Goal: Task Accomplishment & Management: Manage account settings

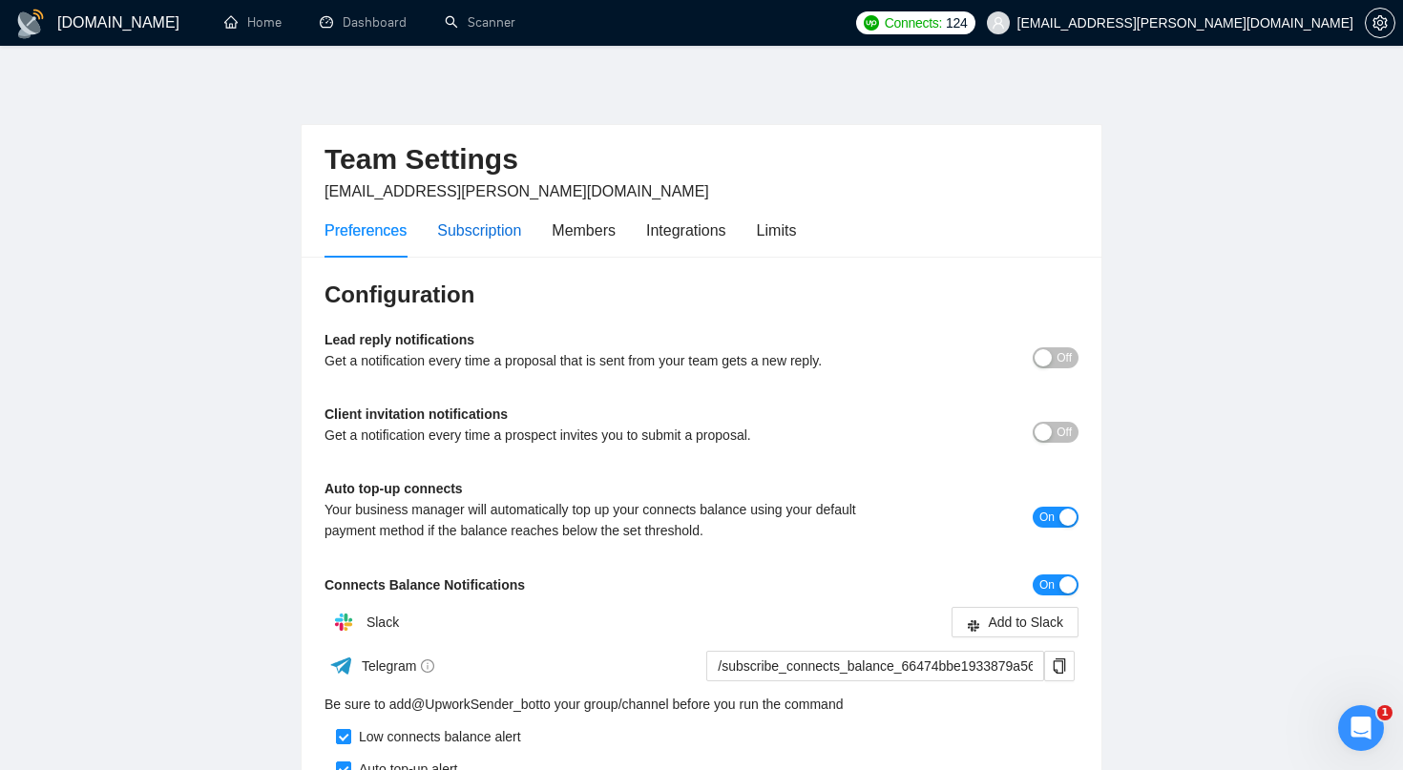
click at [502, 229] on div "Subscription" at bounding box center [479, 231] width 84 height 24
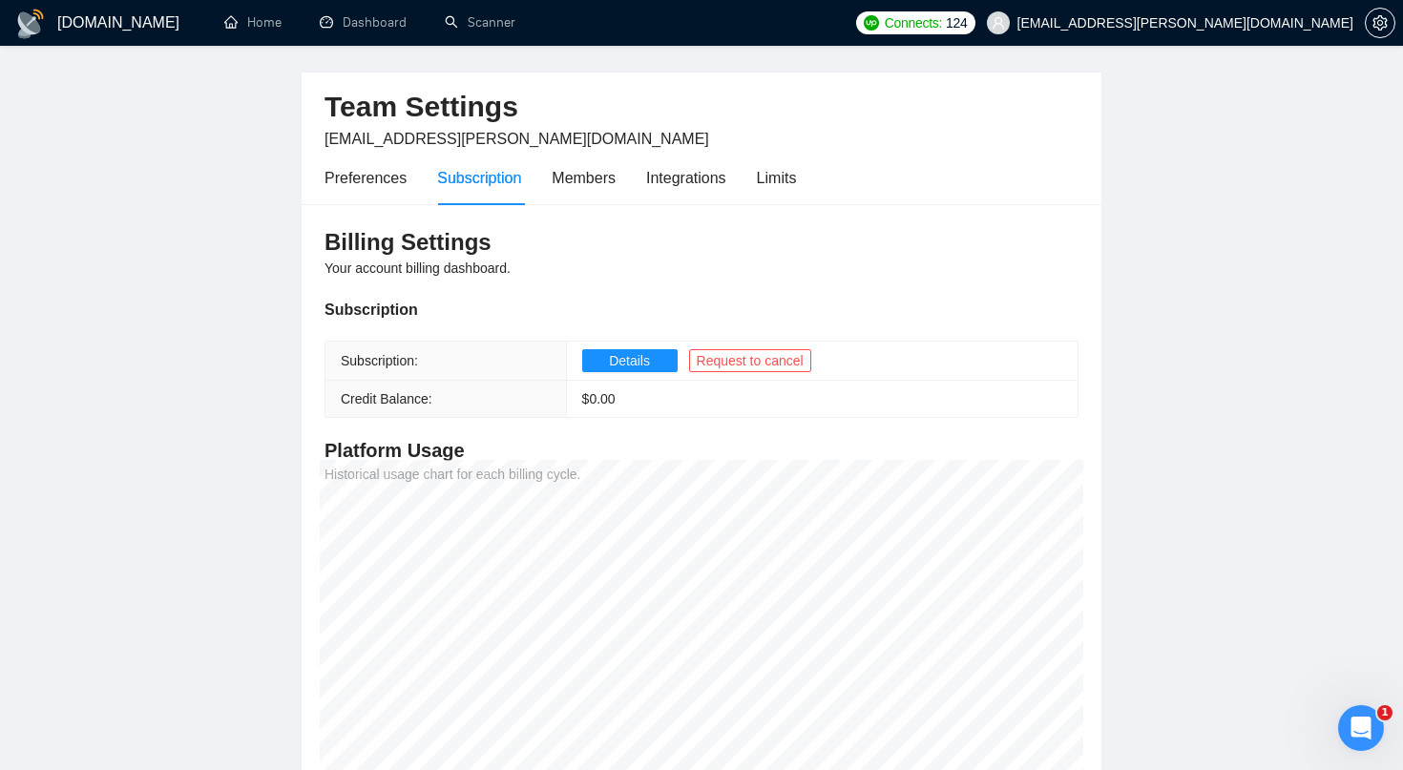
scroll to position [31, 0]
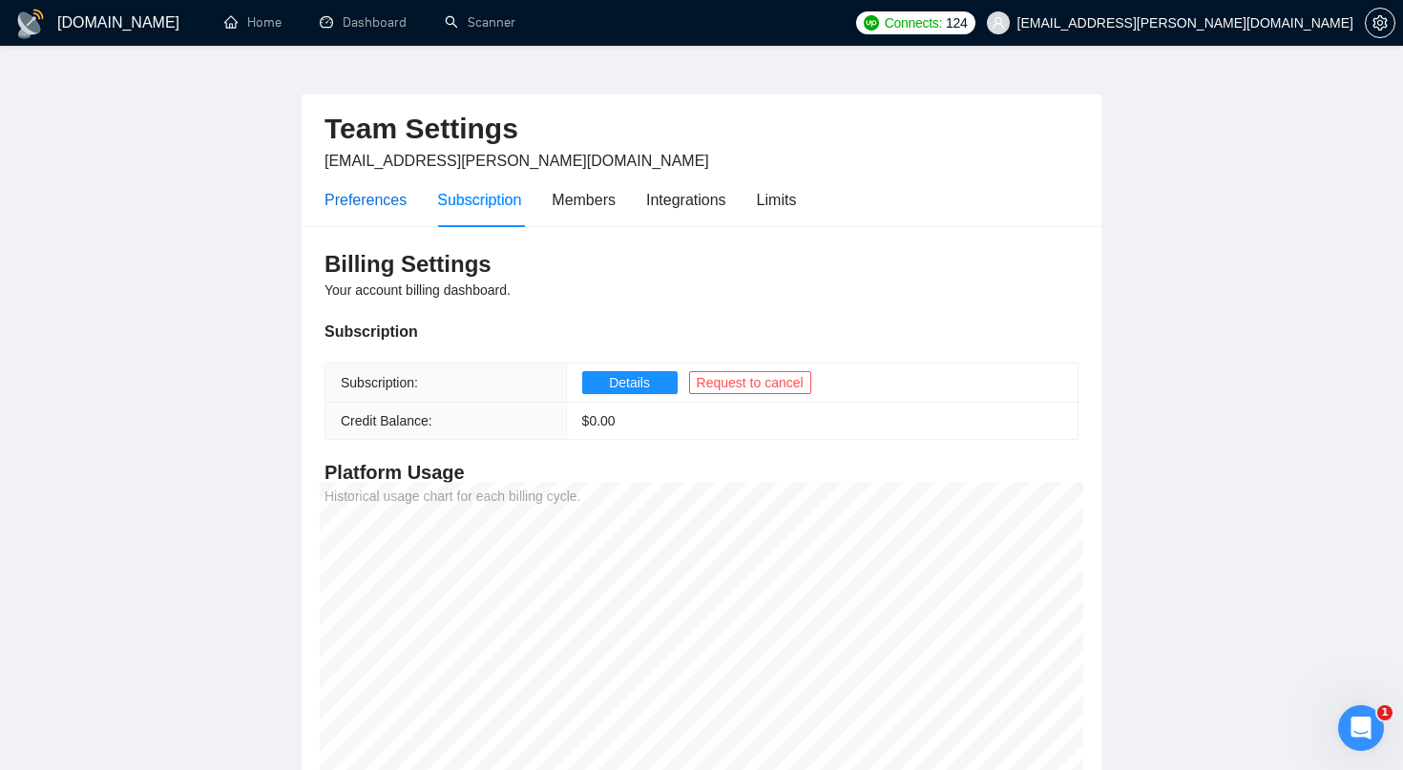
click at [385, 199] on div "Preferences" at bounding box center [366, 200] width 82 height 24
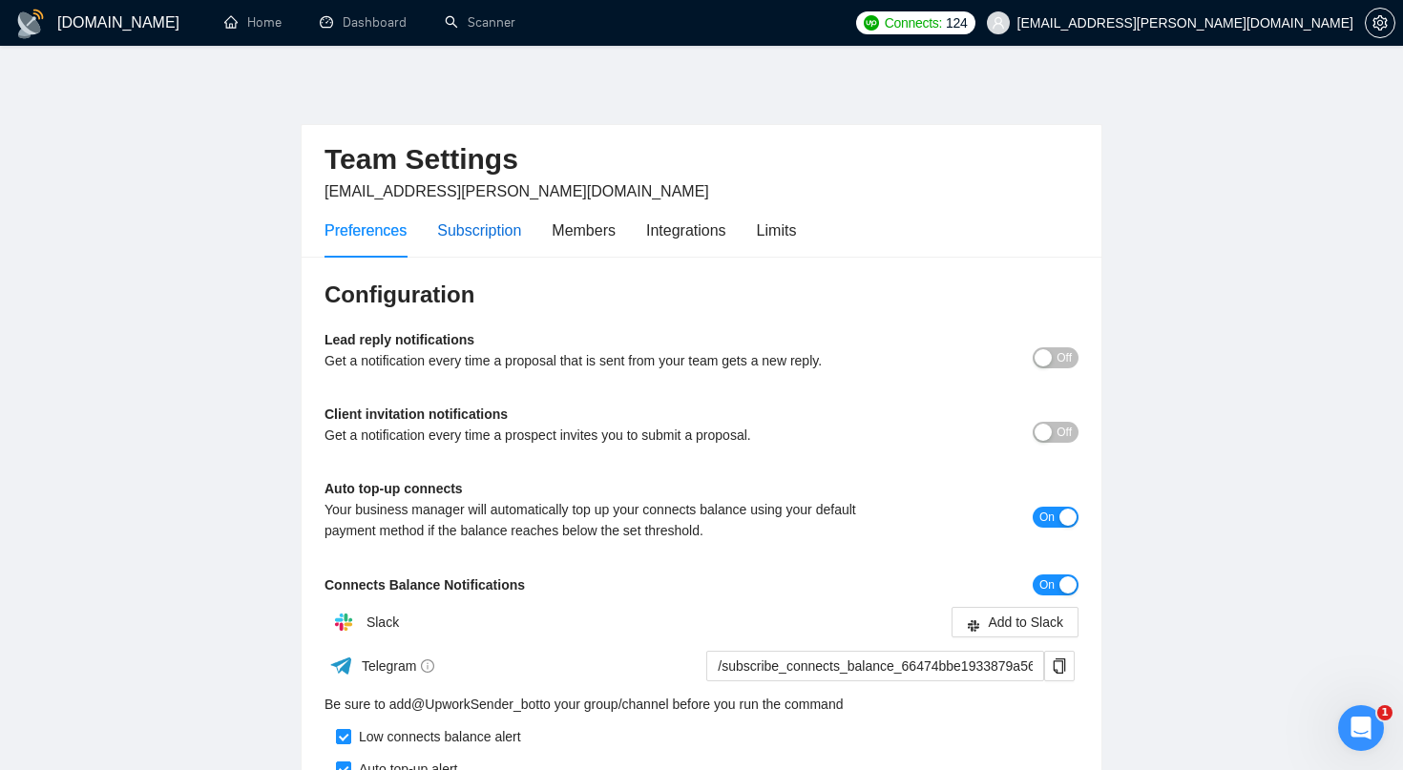
click at [501, 238] on div "Subscription" at bounding box center [479, 231] width 84 height 24
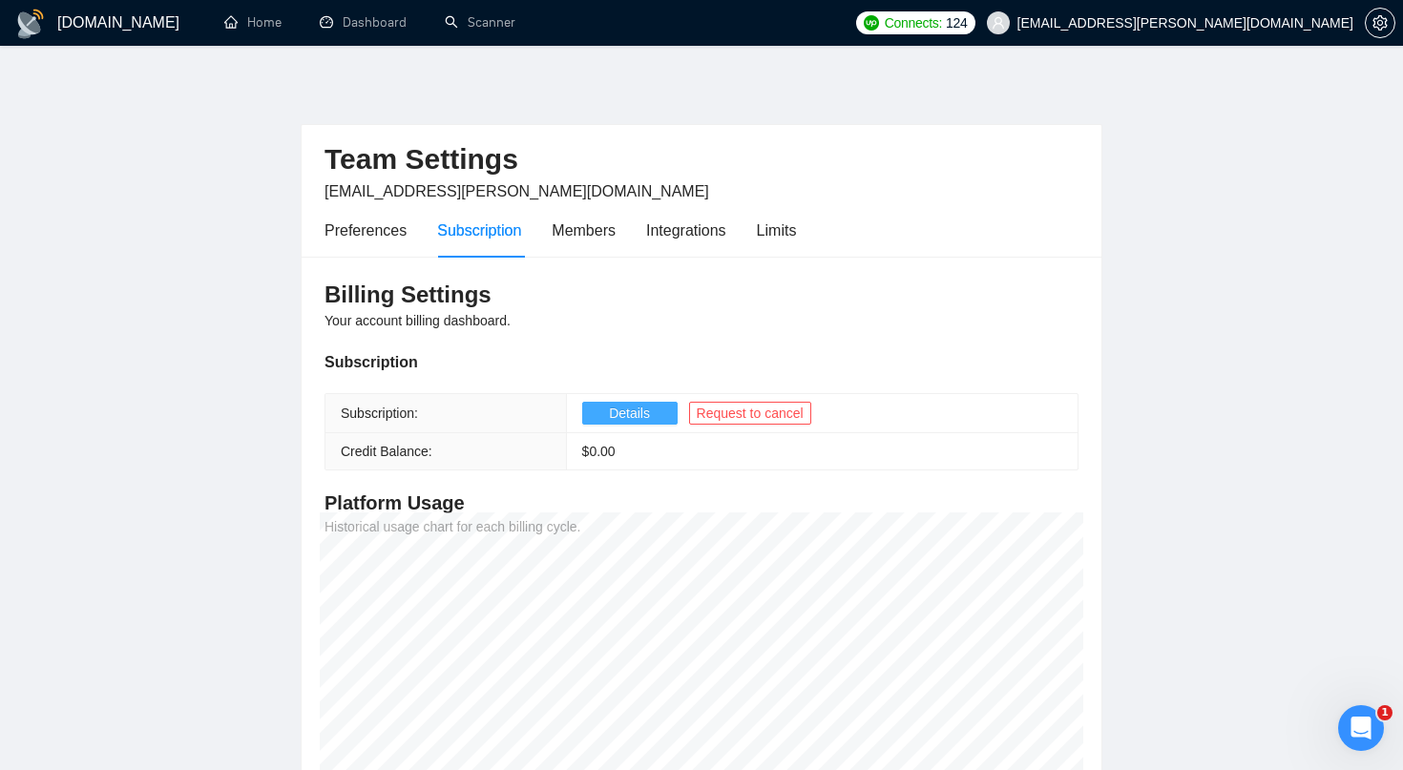
click at [644, 412] on span "Details" at bounding box center [629, 413] width 41 height 21
click at [495, 21] on link "Scanner" at bounding box center [480, 22] width 71 height 16
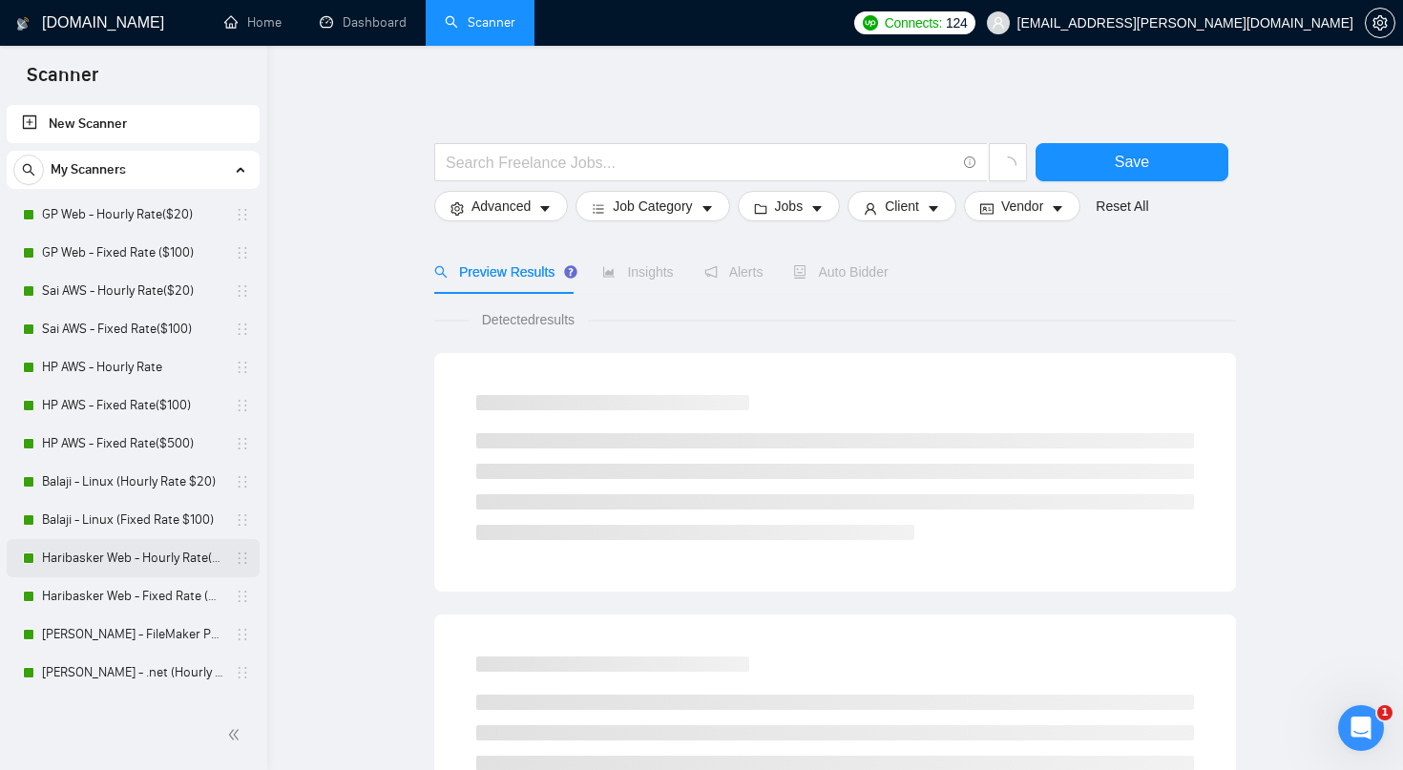
click at [133, 554] on link "Haribasker Web - Hourly Rate($25)" at bounding box center [132, 558] width 181 height 38
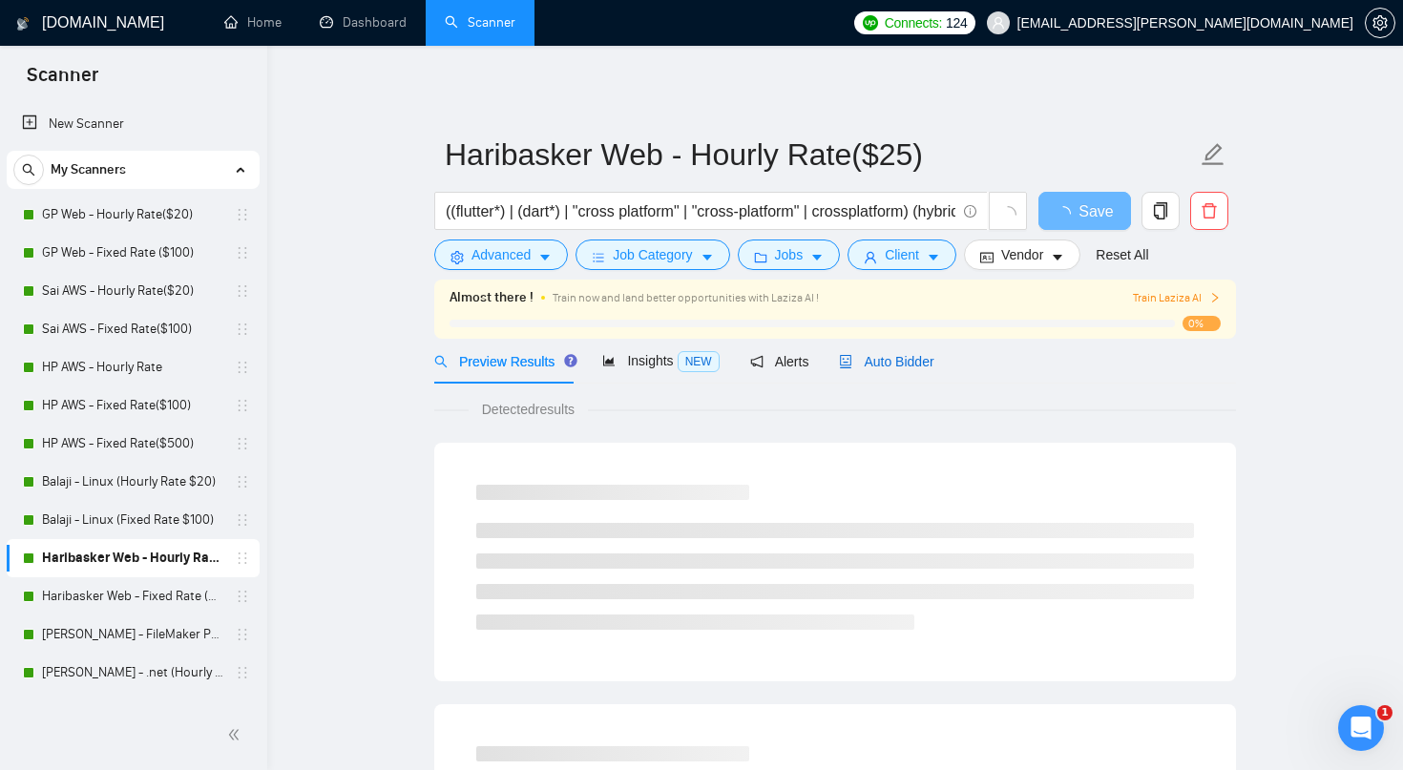
click at [917, 358] on span "Auto Bidder" at bounding box center [886, 361] width 95 height 15
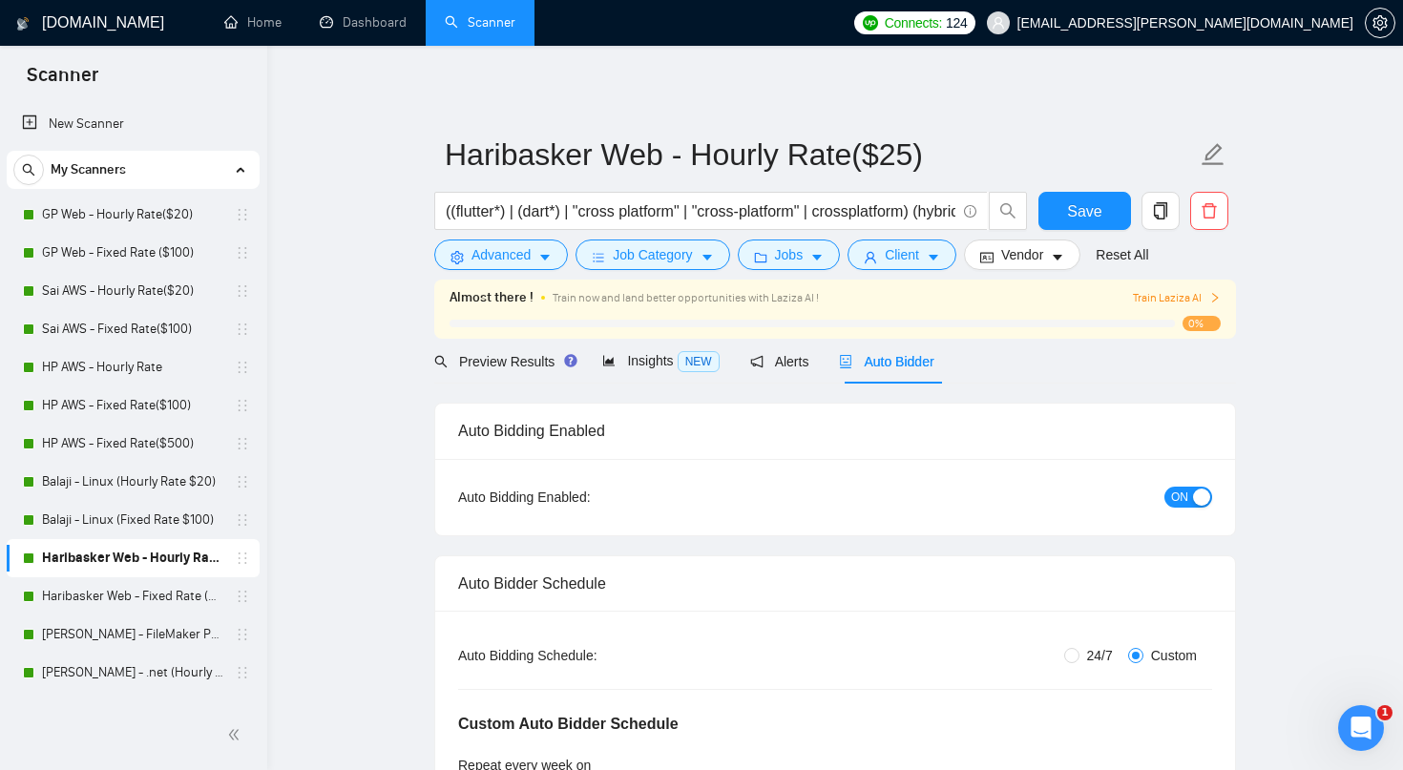
click at [1180, 497] on span "ON" at bounding box center [1179, 497] width 17 height 21
click at [1095, 214] on span "Save" at bounding box center [1084, 212] width 34 height 24
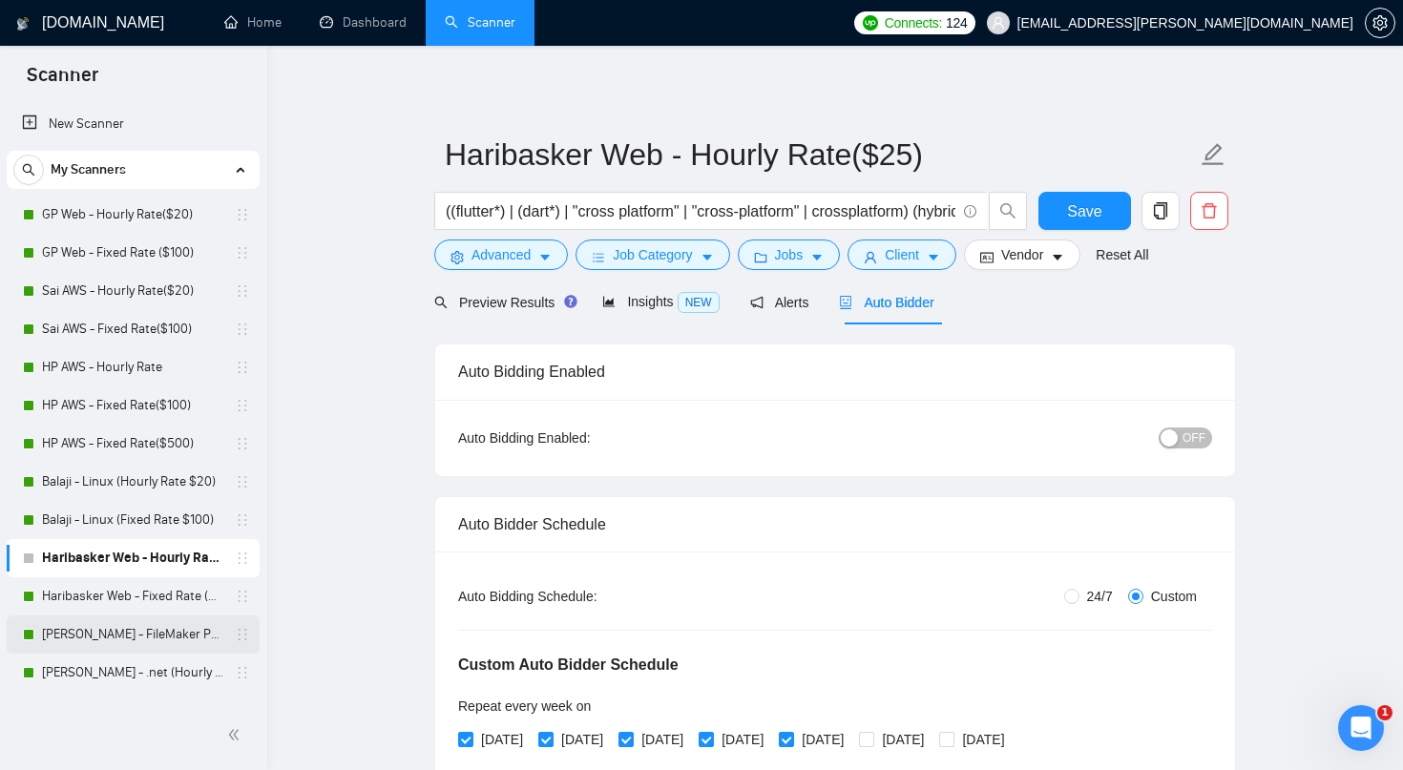
click at [179, 635] on link "Koushik - FileMaker Profile" at bounding box center [132, 635] width 181 height 38
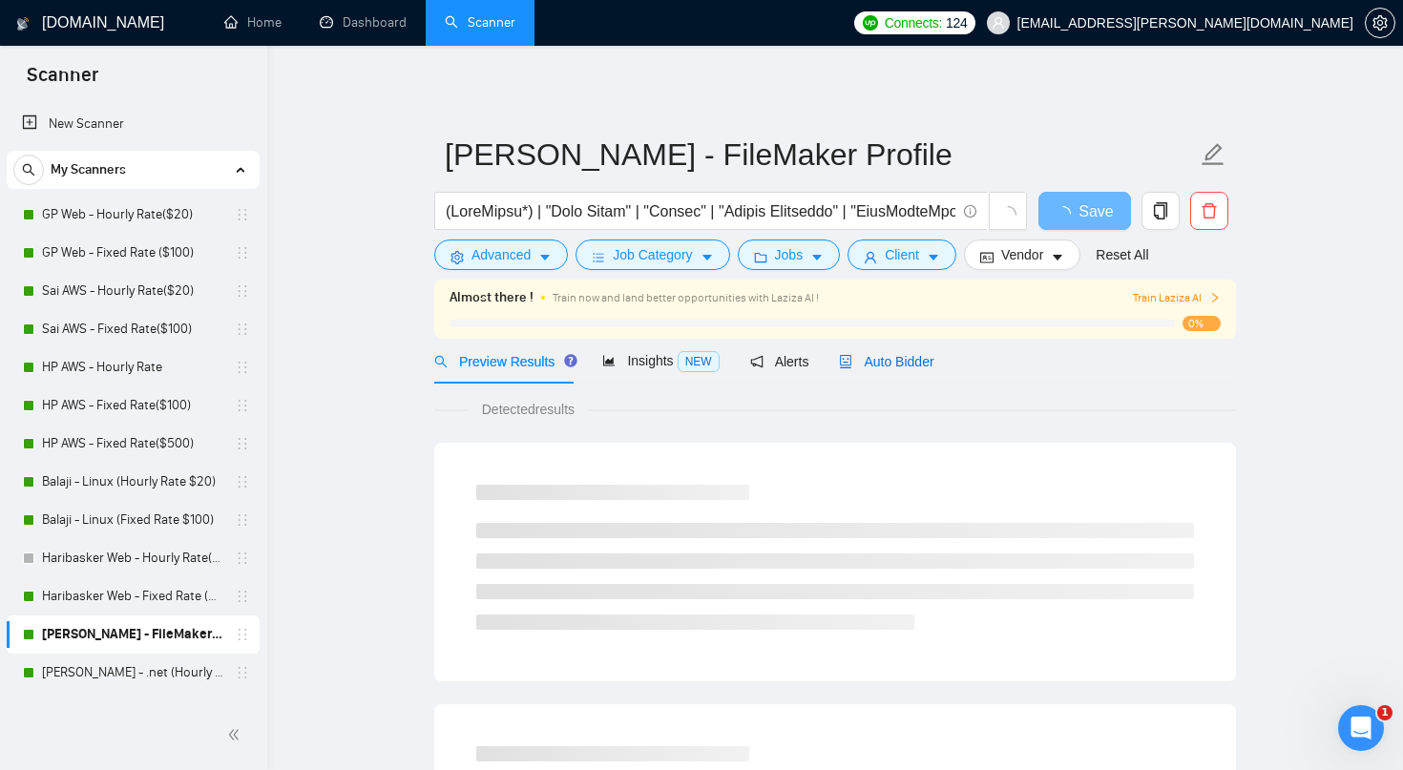
click at [910, 364] on span "Auto Bidder" at bounding box center [886, 361] width 95 height 15
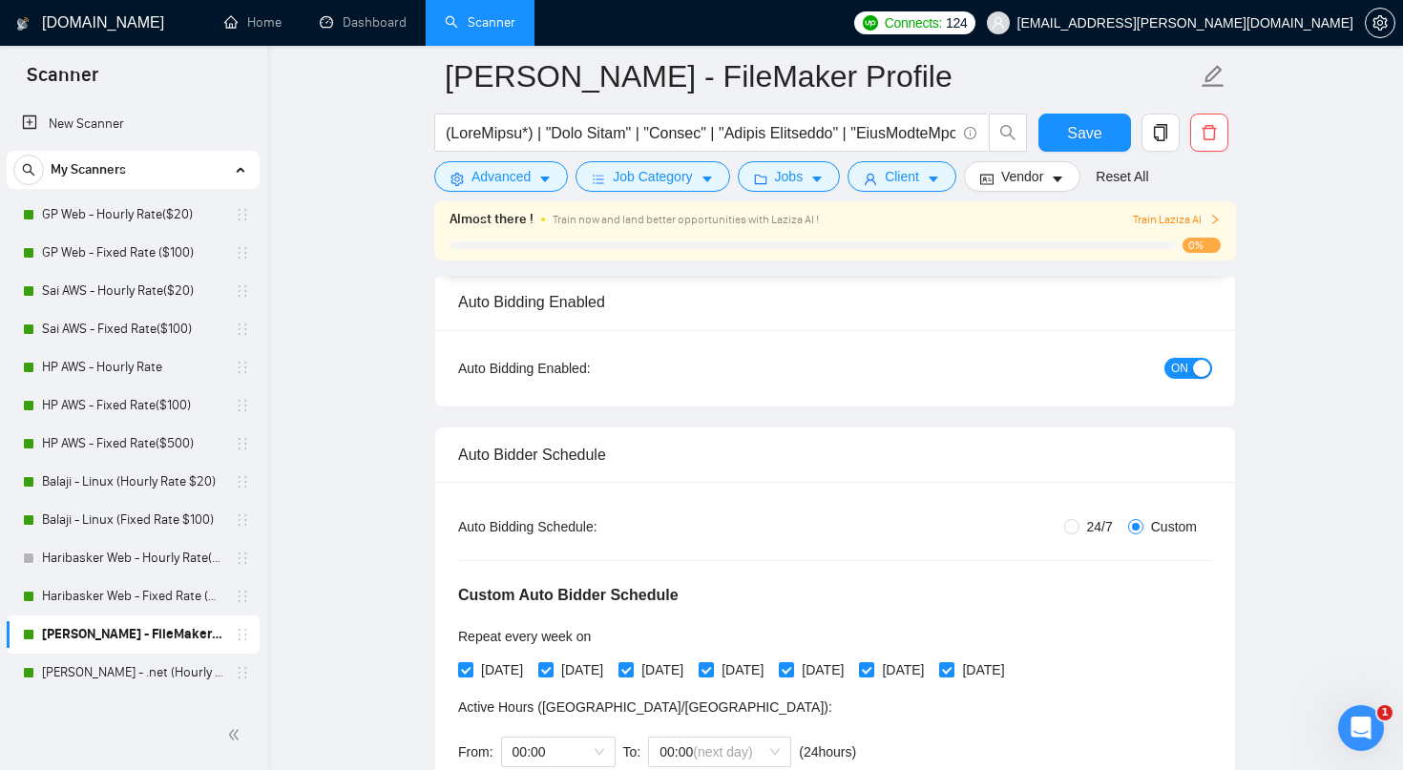
scroll to position [173, 0]
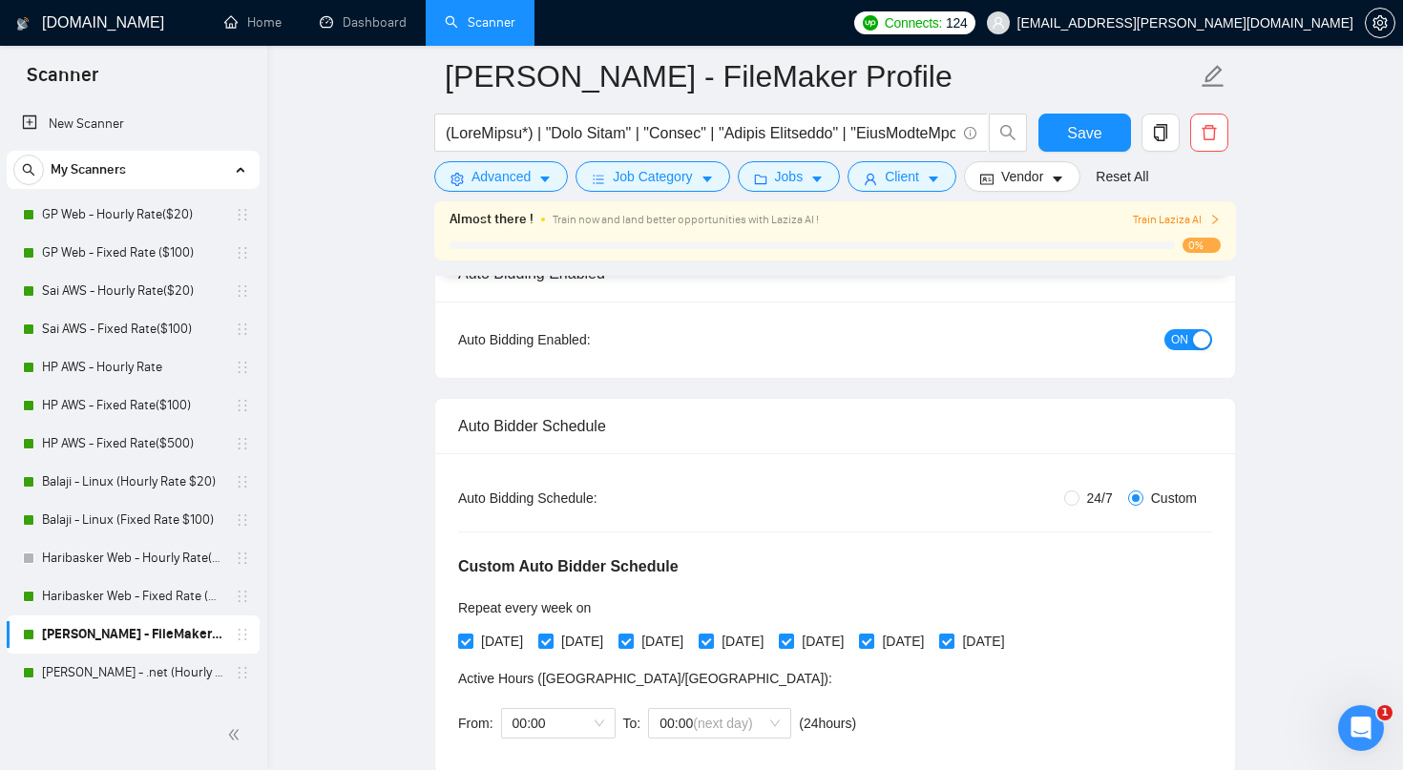
click at [1177, 343] on span "ON" at bounding box center [1179, 339] width 17 height 21
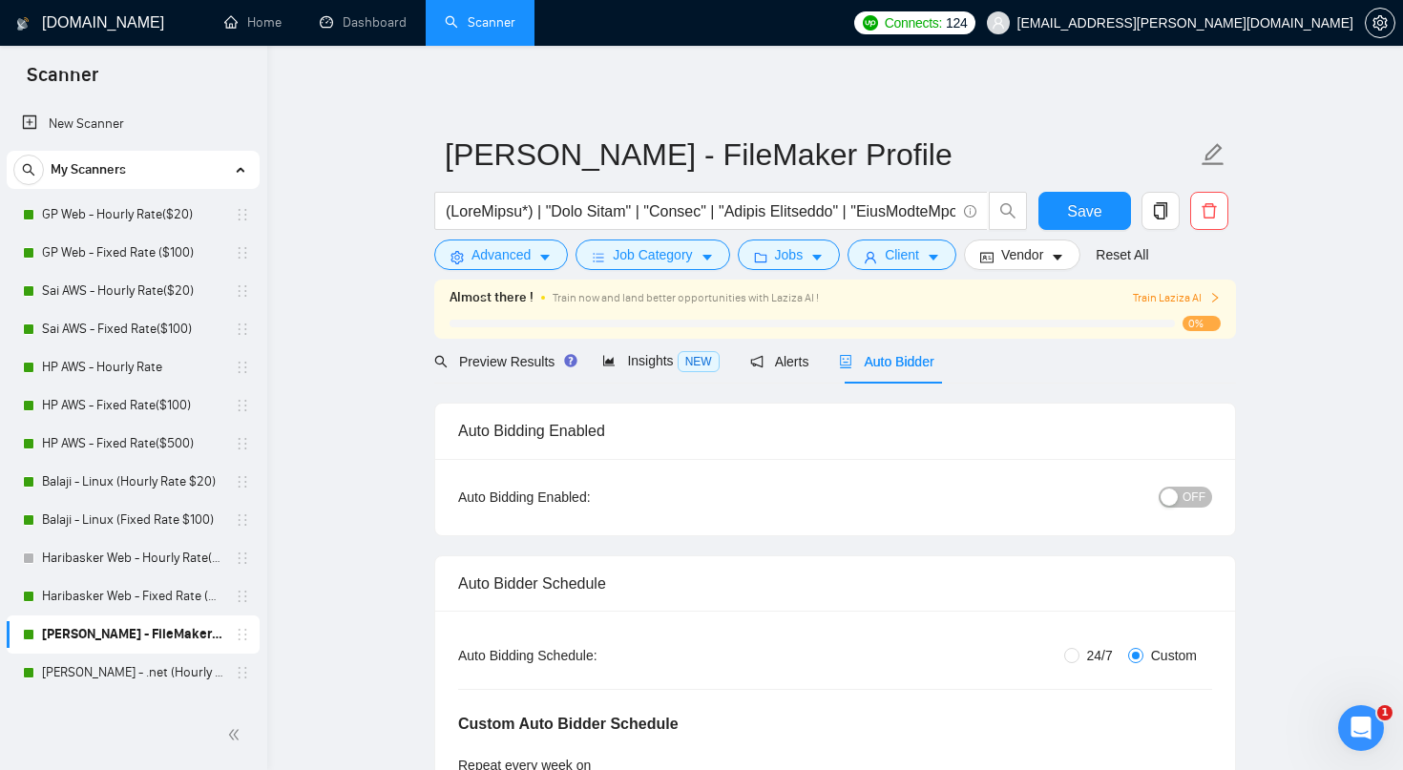
scroll to position [0, 0]
click at [1084, 219] on span "Save" at bounding box center [1084, 212] width 34 height 24
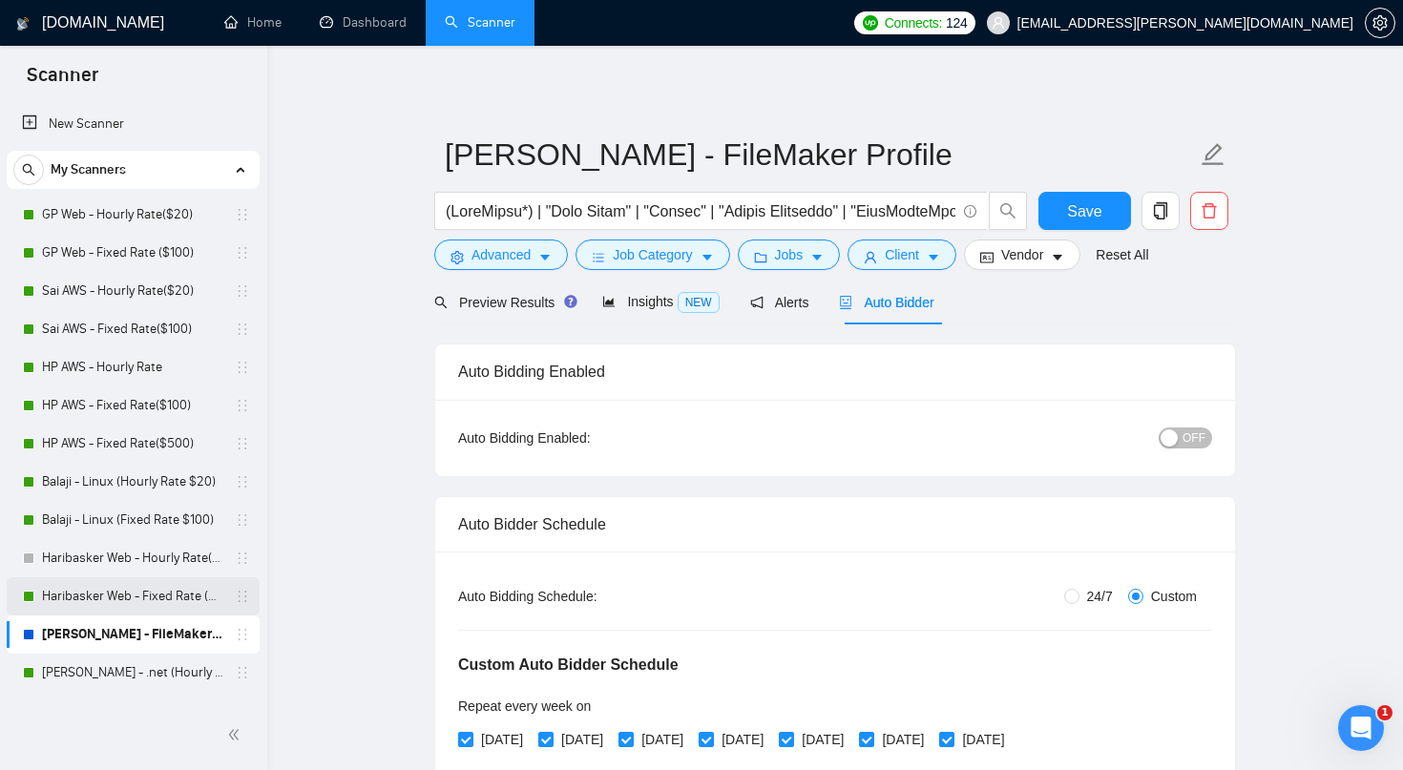
click at [145, 594] on link "Haribasker Web - Fixed Rate ($100)" at bounding box center [132, 597] width 181 height 38
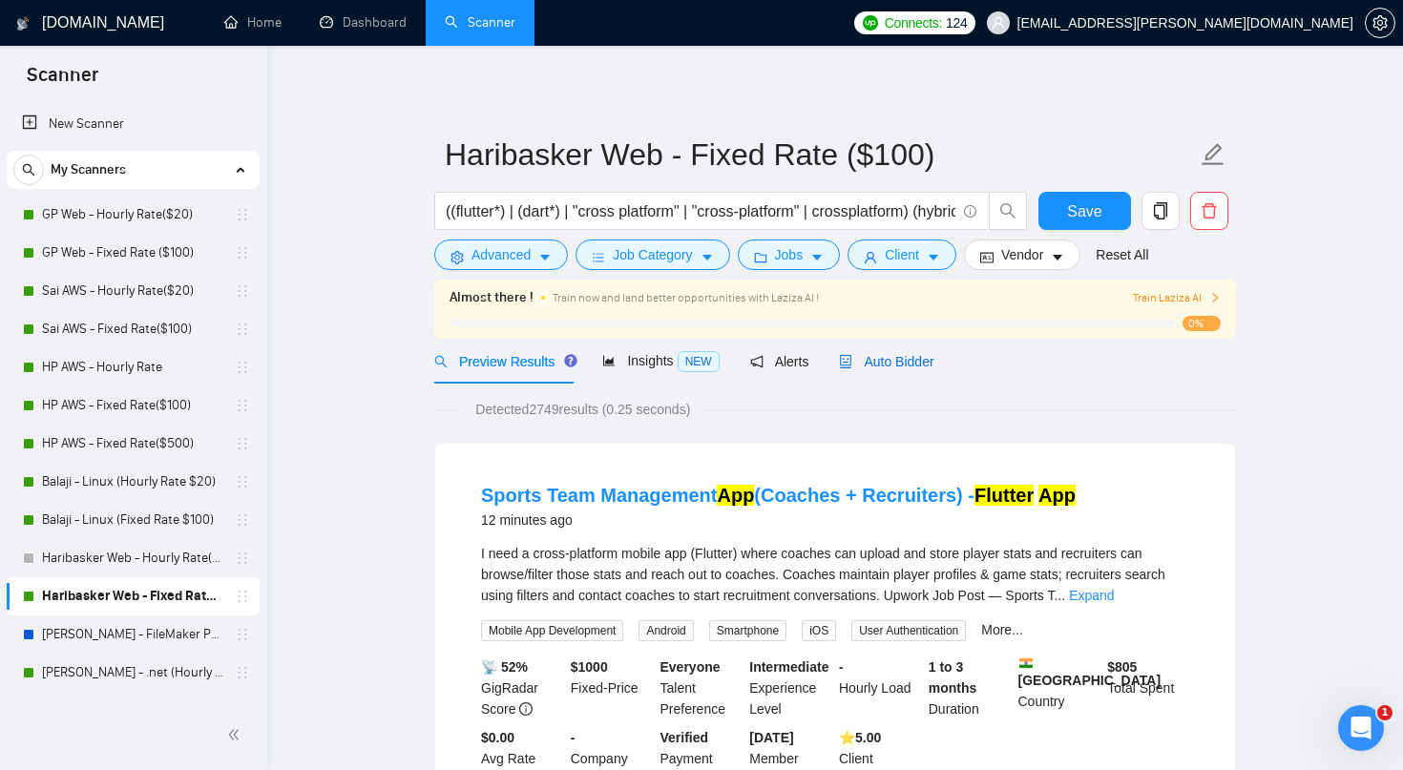
click at [923, 367] on span "Auto Bidder" at bounding box center [886, 361] width 95 height 15
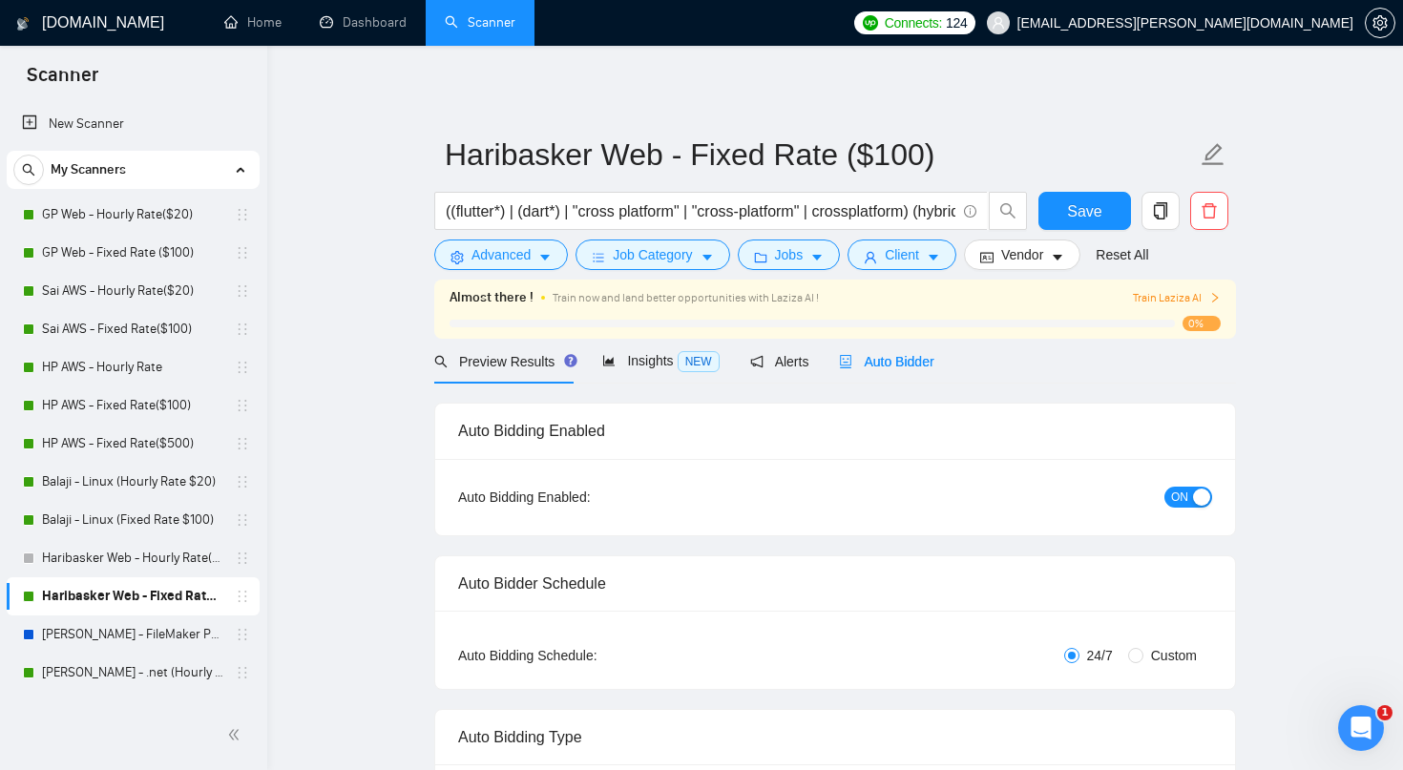
radio input "false"
radio input "true"
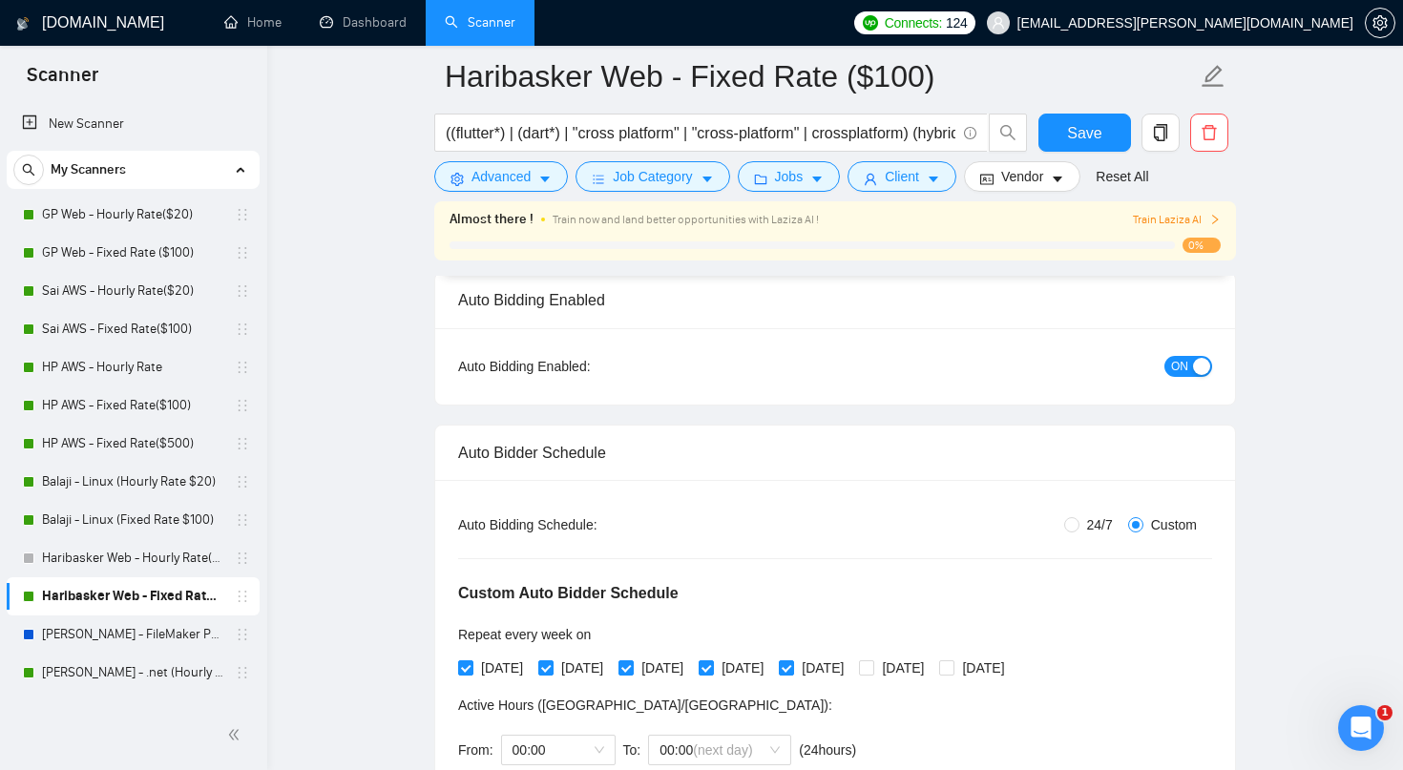
scroll to position [147, 0]
click at [1182, 363] on span "ON" at bounding box center [1179, 365] width 17 height 21
click at [1095, 141] on span "Save" at bounding box center [1084, 133] width 34 height 24
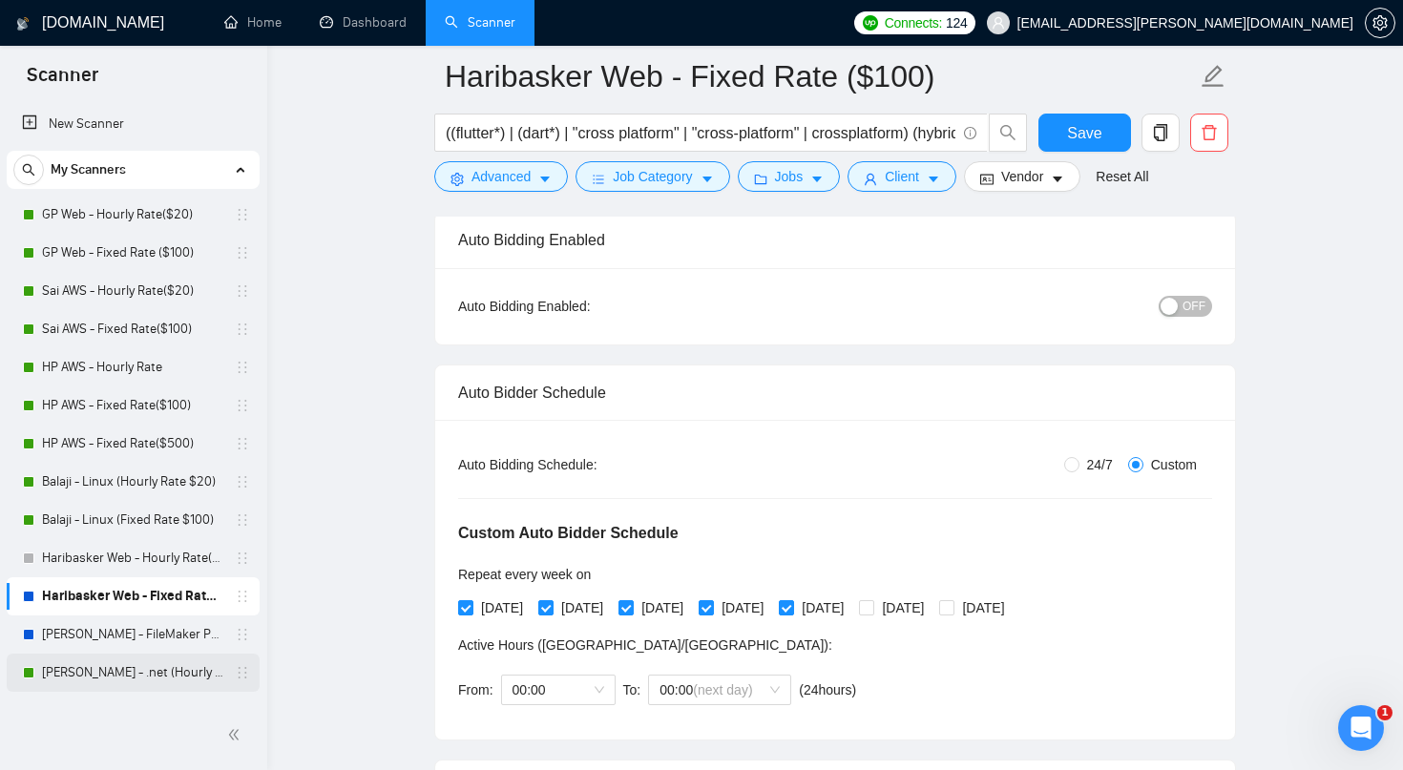
click at [197, 675] on link "Raguram - .net (Hourly Rate $20)" at bounding box center [132, 673] width 181 height 38
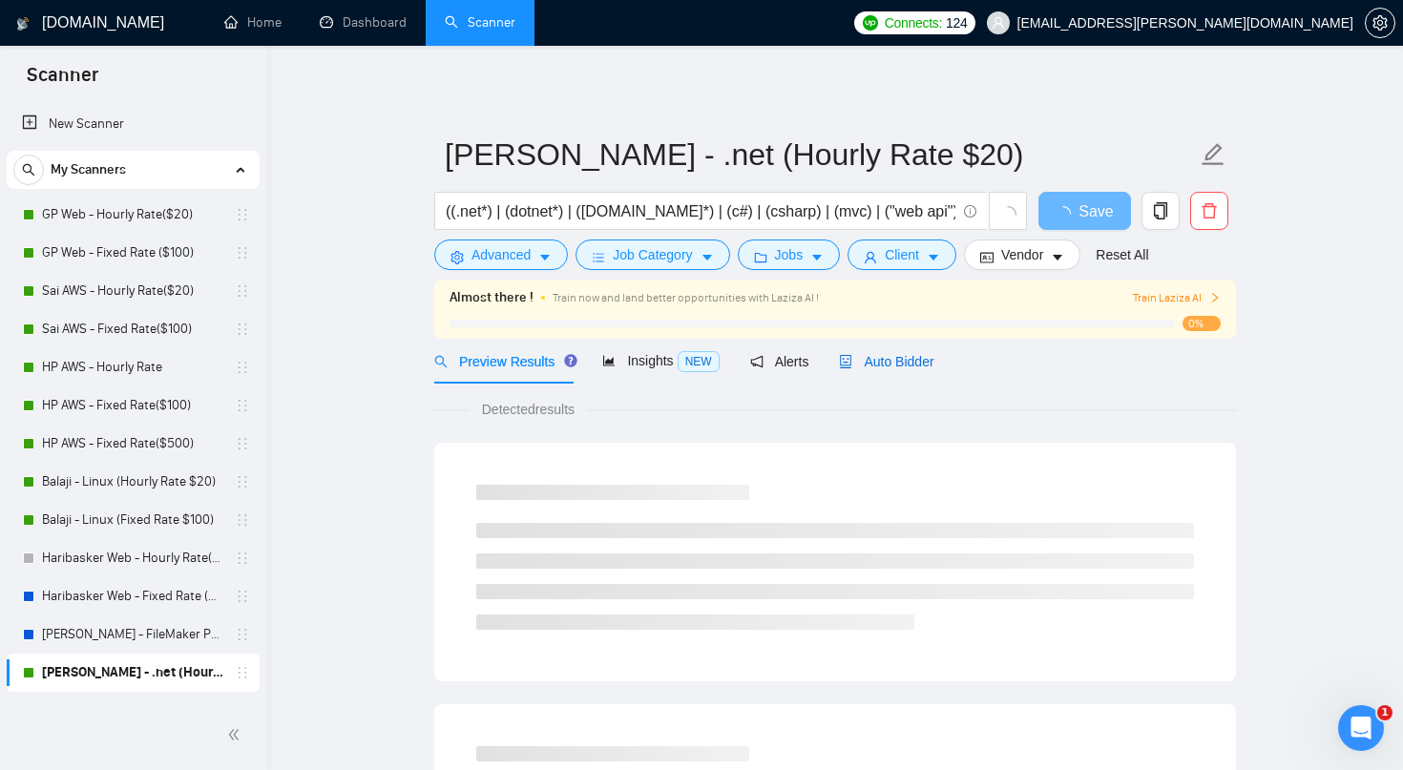
click at [910, 363] on span "Auto Bidder" at bounding box center [886, 361] width 95 height 15
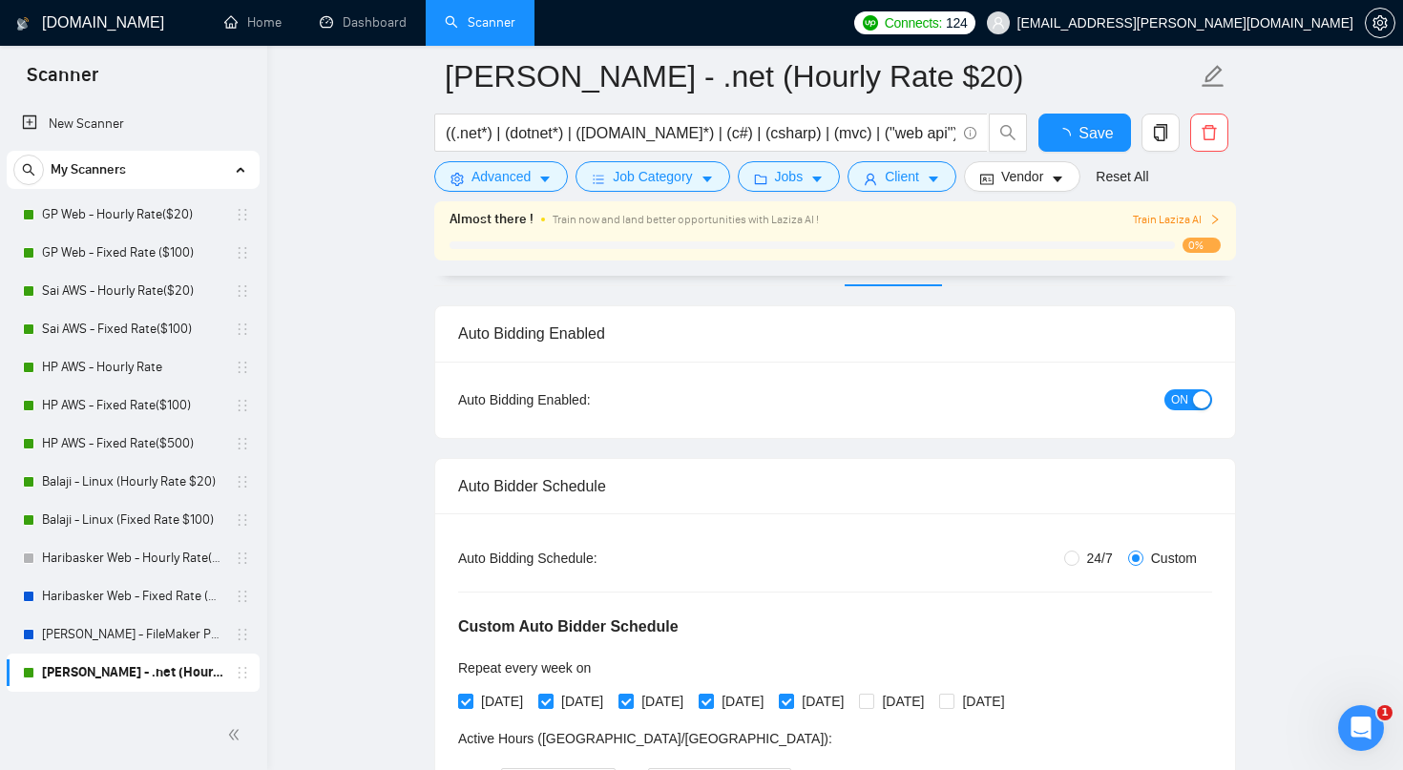
scroll to position [144, 0]
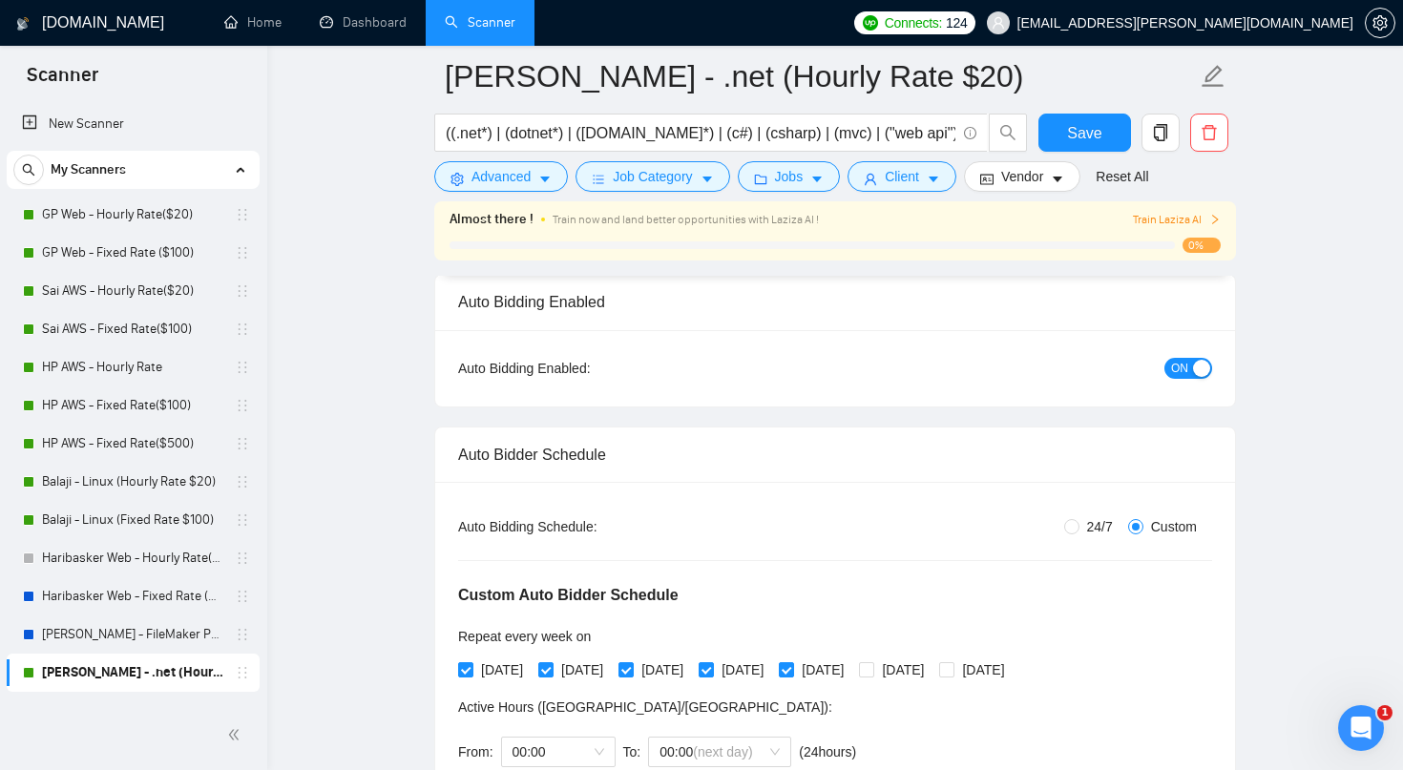
click at [1183, 371] on span "ON" at bounding box center [1179, 368] width 17 height 21
click at [1088, 139] on span "Save" at bounding box center [1084, 133] width 34 height 24
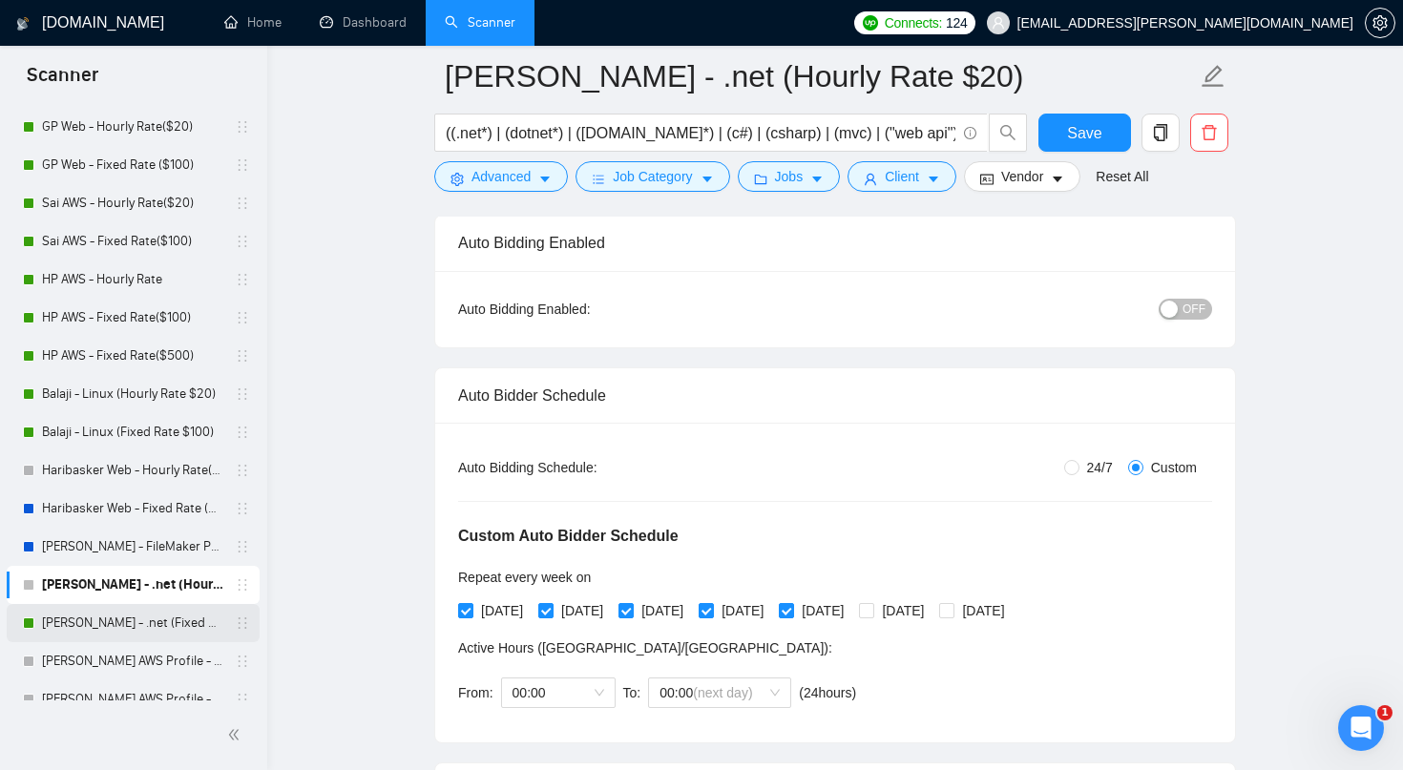
scroll to position [89, 0]
click at [175, 621] on link "Raguram - .net (Fixed Cost $100)" at bounding box center [132, 622] width 181 height 38
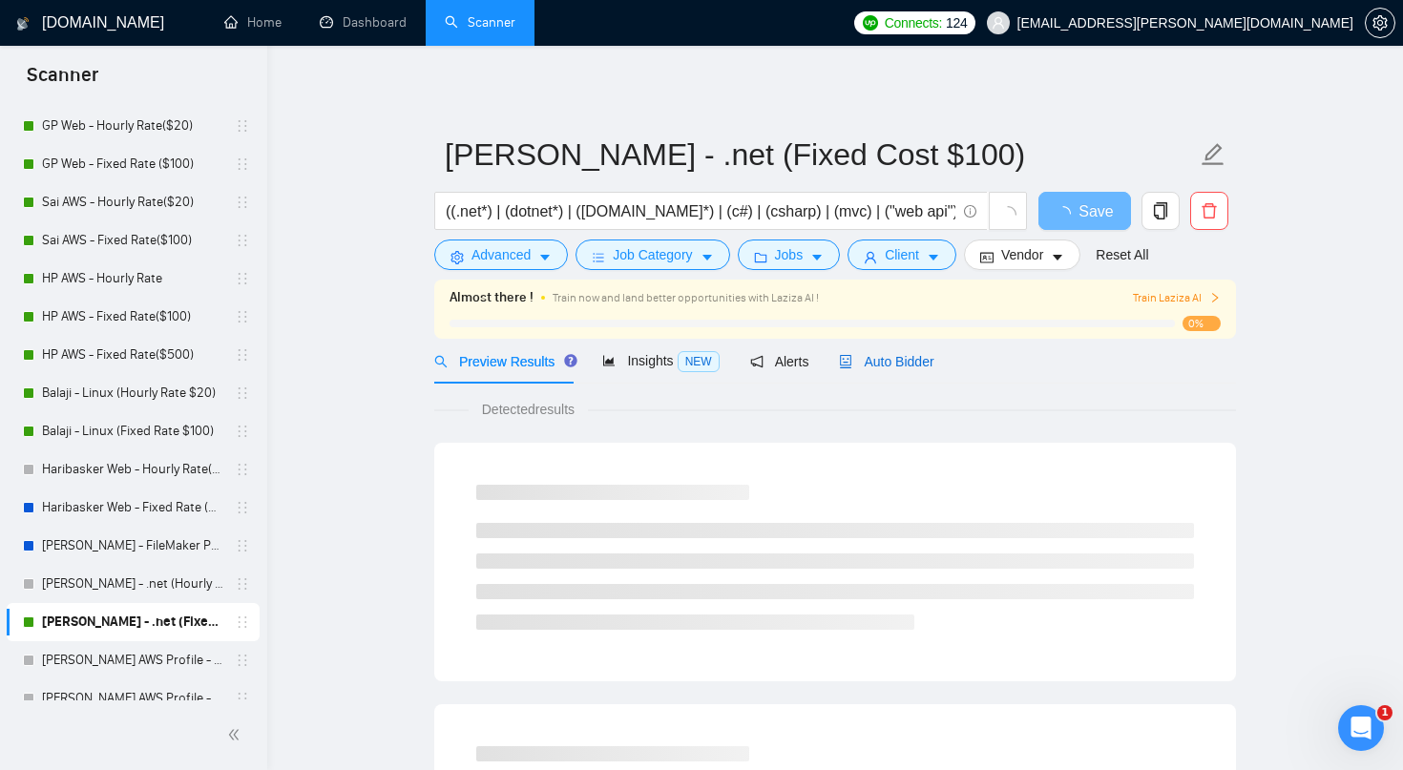
click at [902, 358] on span "Auto Bidder" at bounding box center [886, 361] width 95 height 15
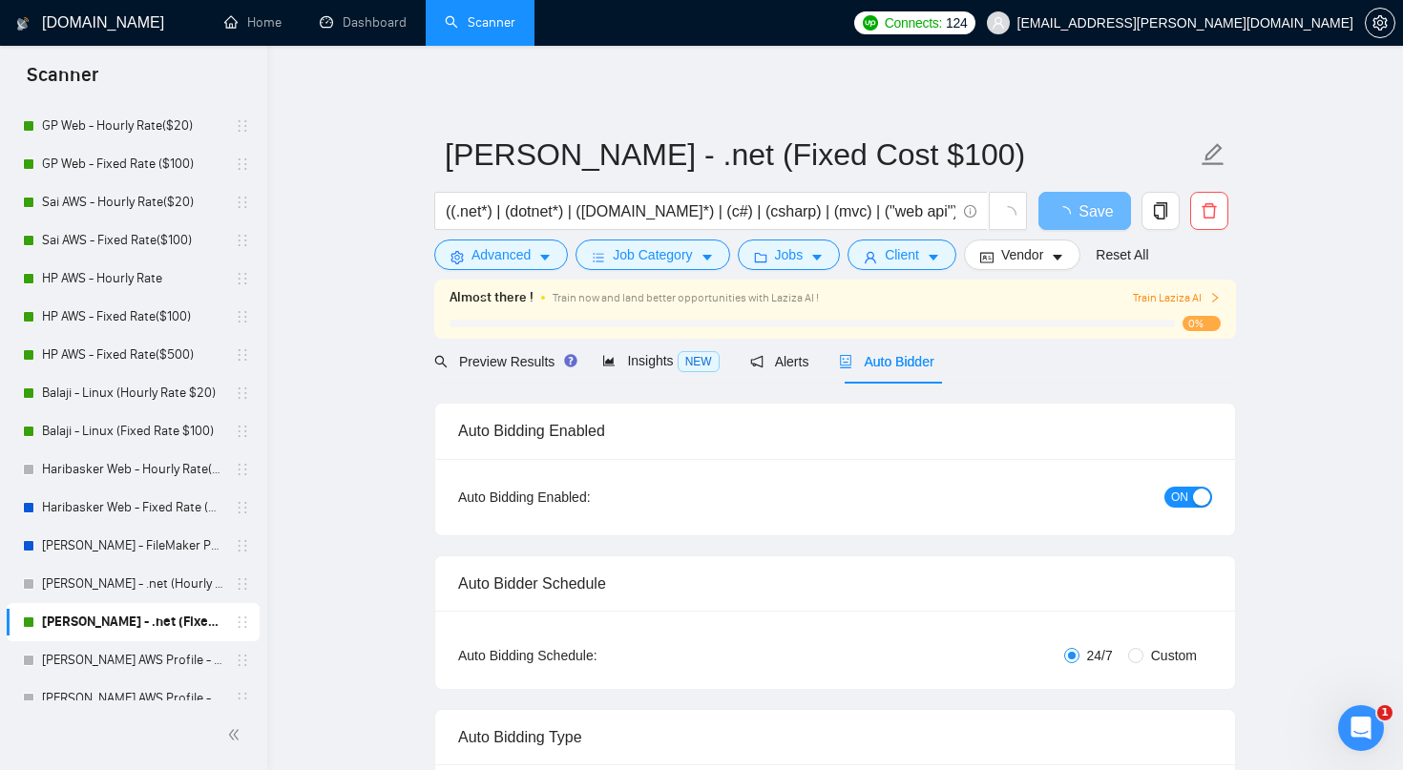
radio input "false"
radio input "true"
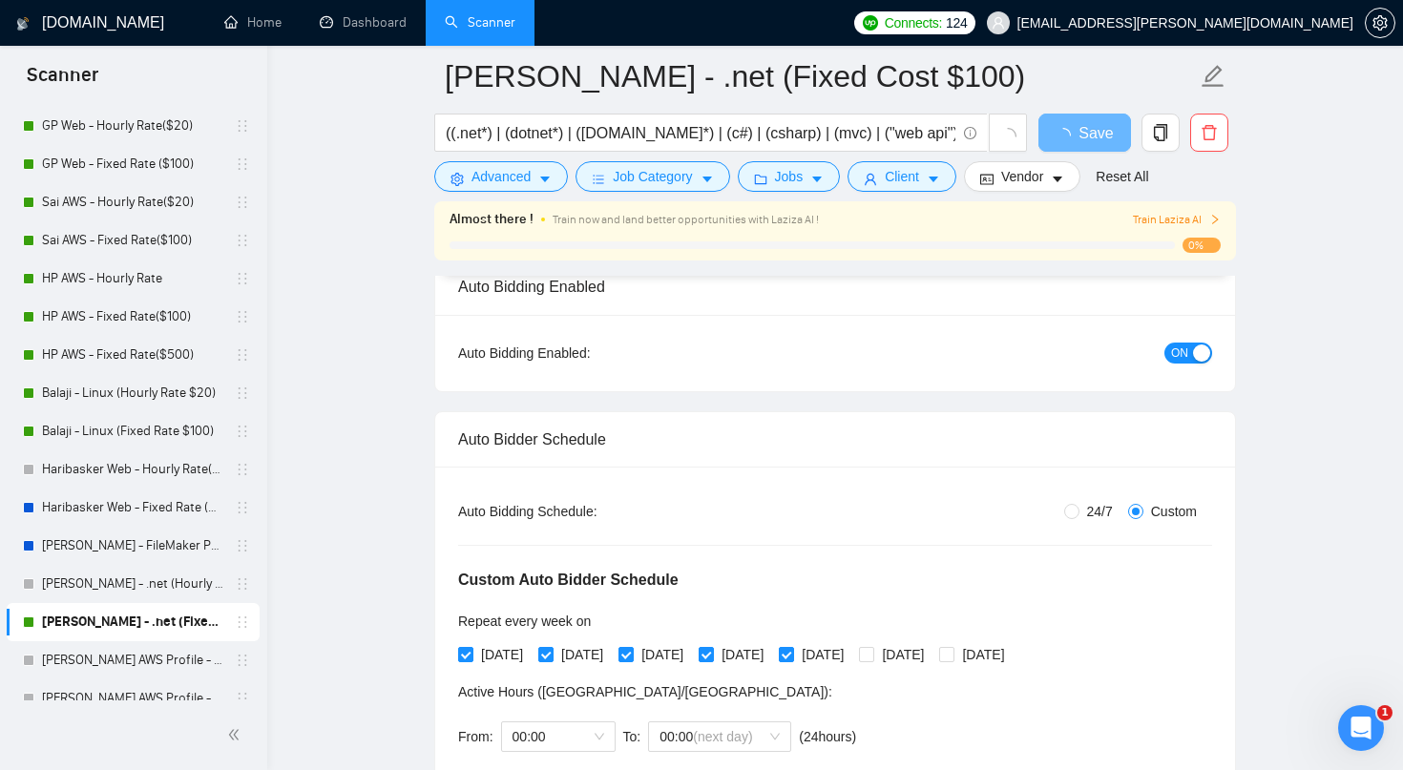
scroll to position [166, 0]
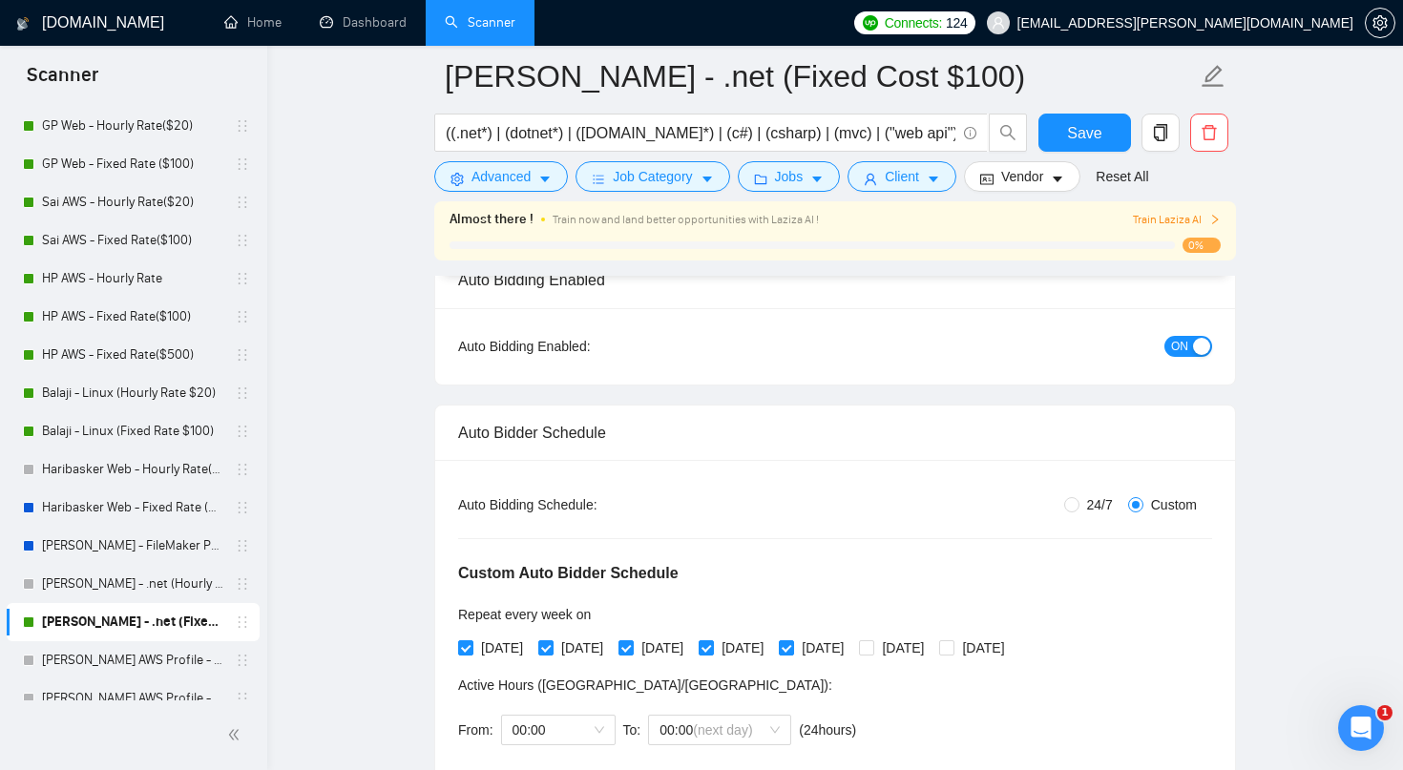
click at [1173, 341] on span "ON" at bounding box center [1179, 346] width 17 height 21
click at [1086, 136] on span "Save" at bounding box center [1084, 133] width 34 height 24
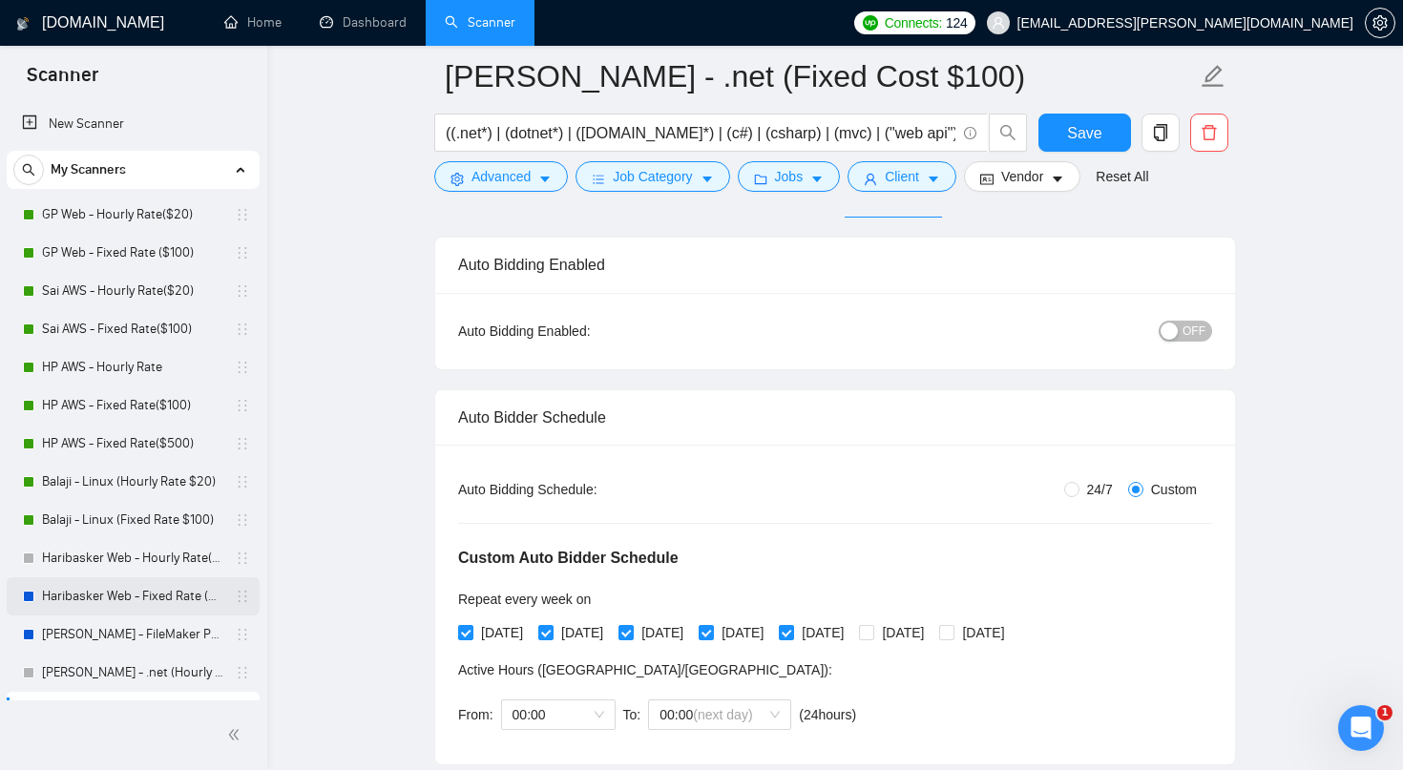
scroll to position [117, 0]
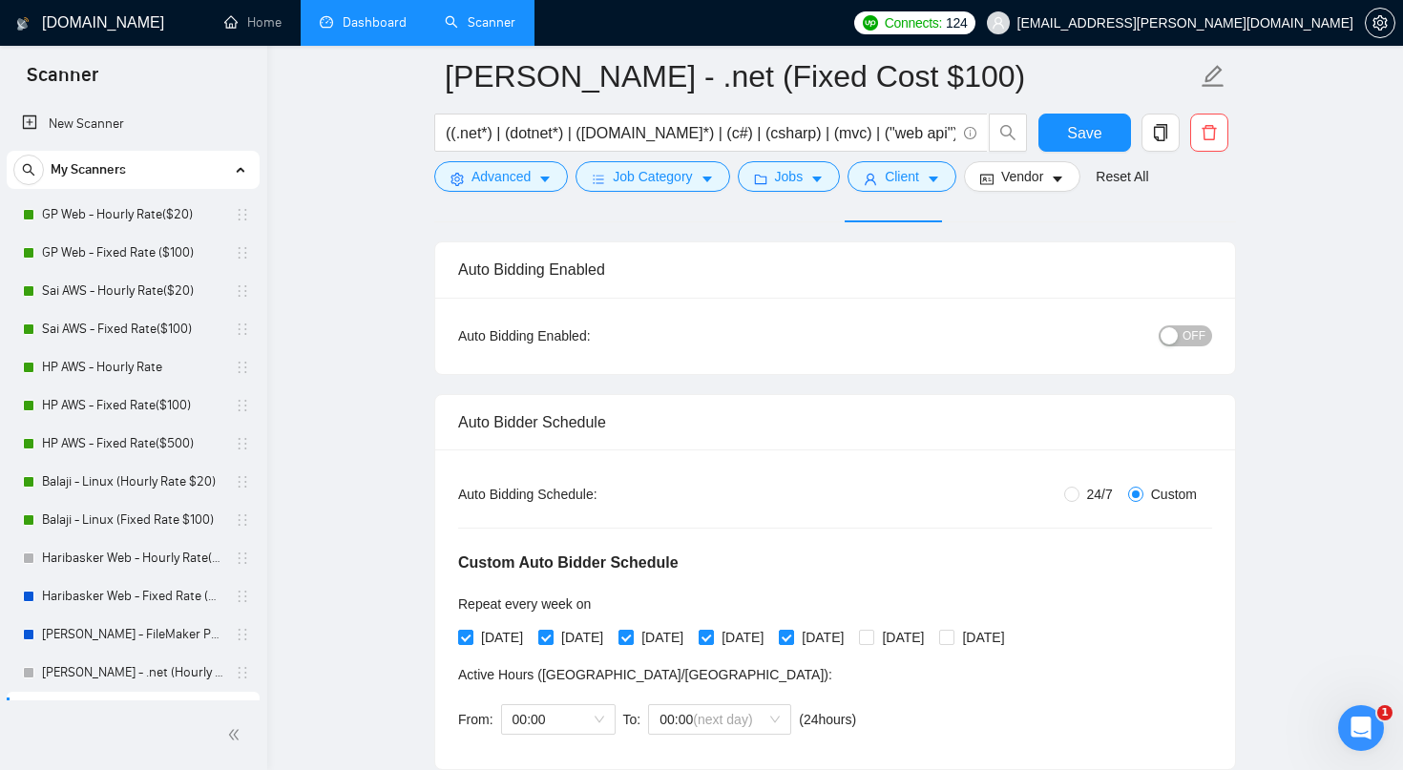
click at [361, 14] on link "Dashboard" at bounding box center [363, 22] width 87 height 16
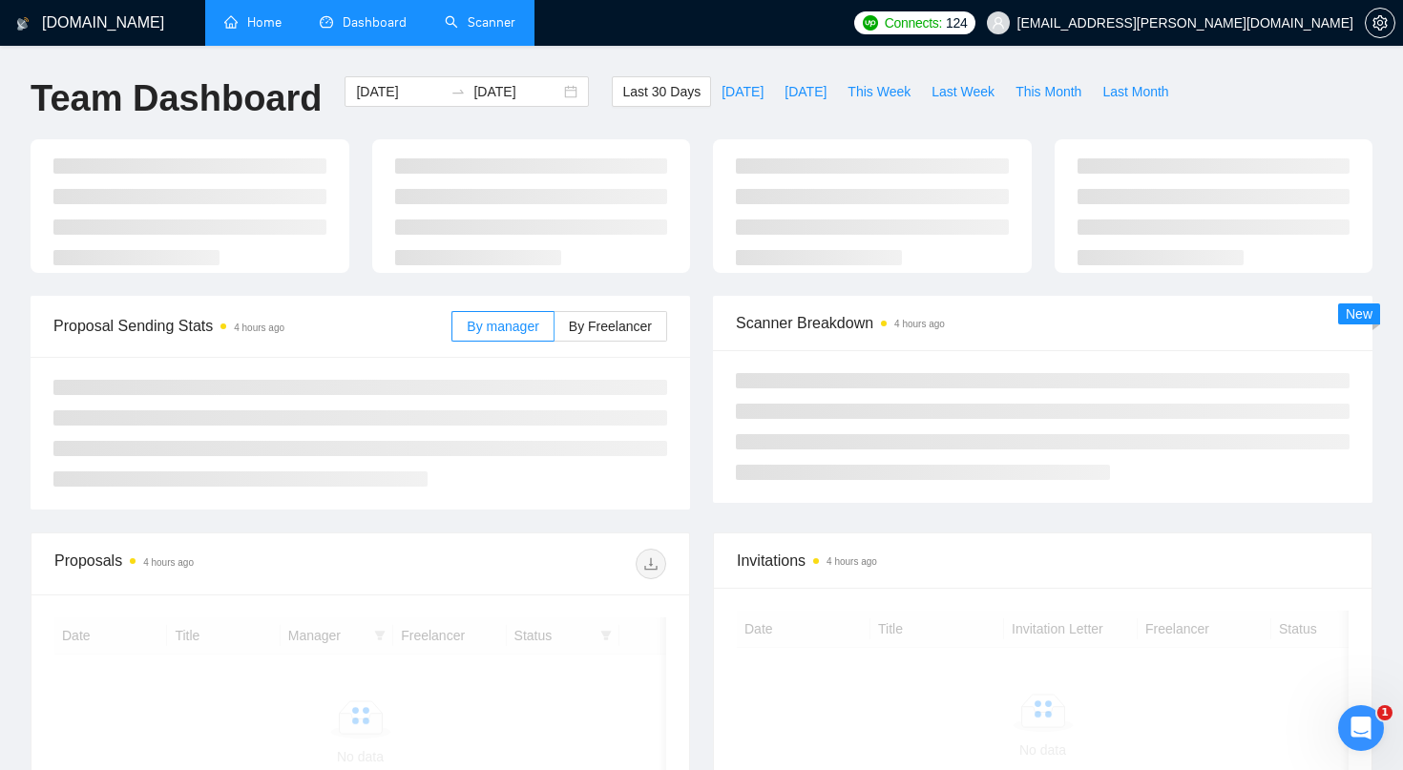
click at [271, 25] on link "Home" at bounding box center [252, 22] width 57 height 16
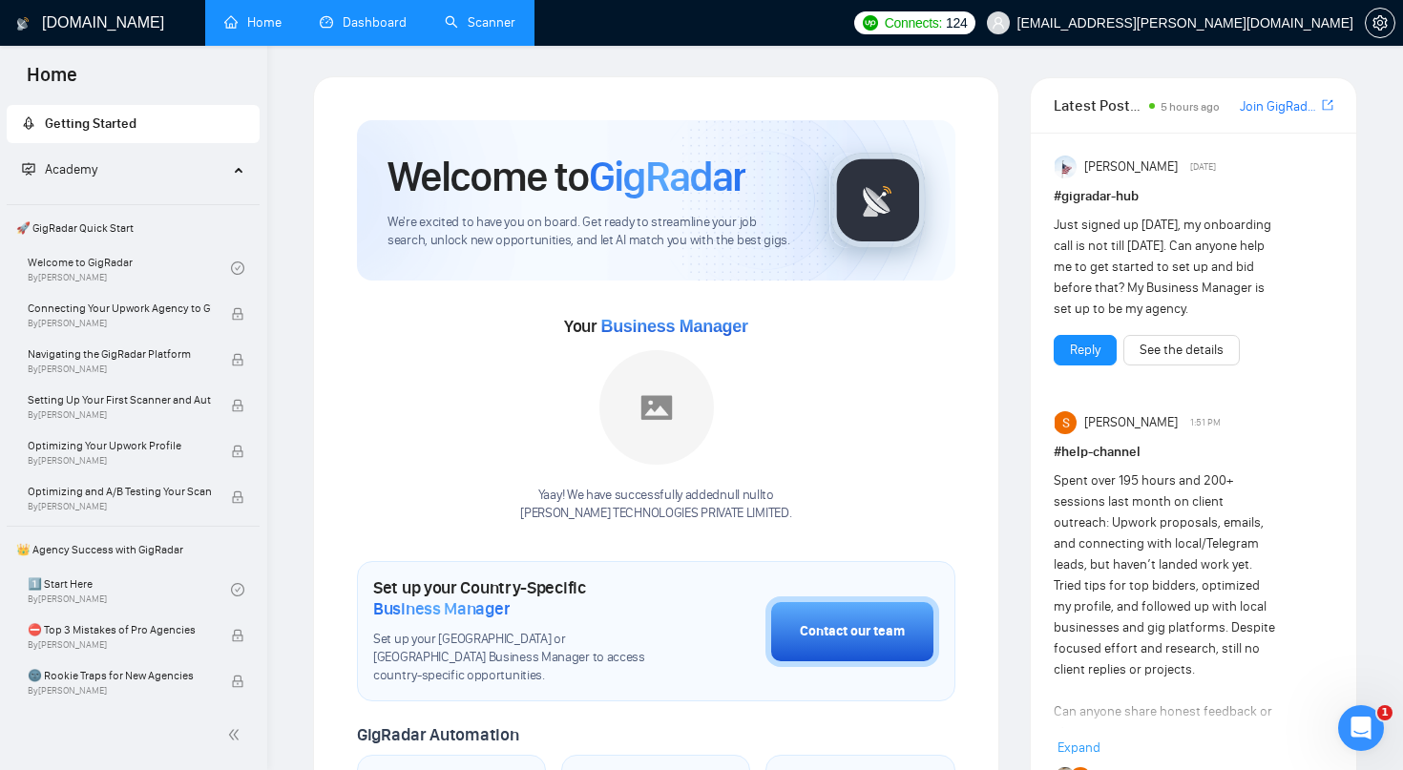
click at [390, 14] on link "Dashboard" at bounding box center [363, 22] width 87 height 16
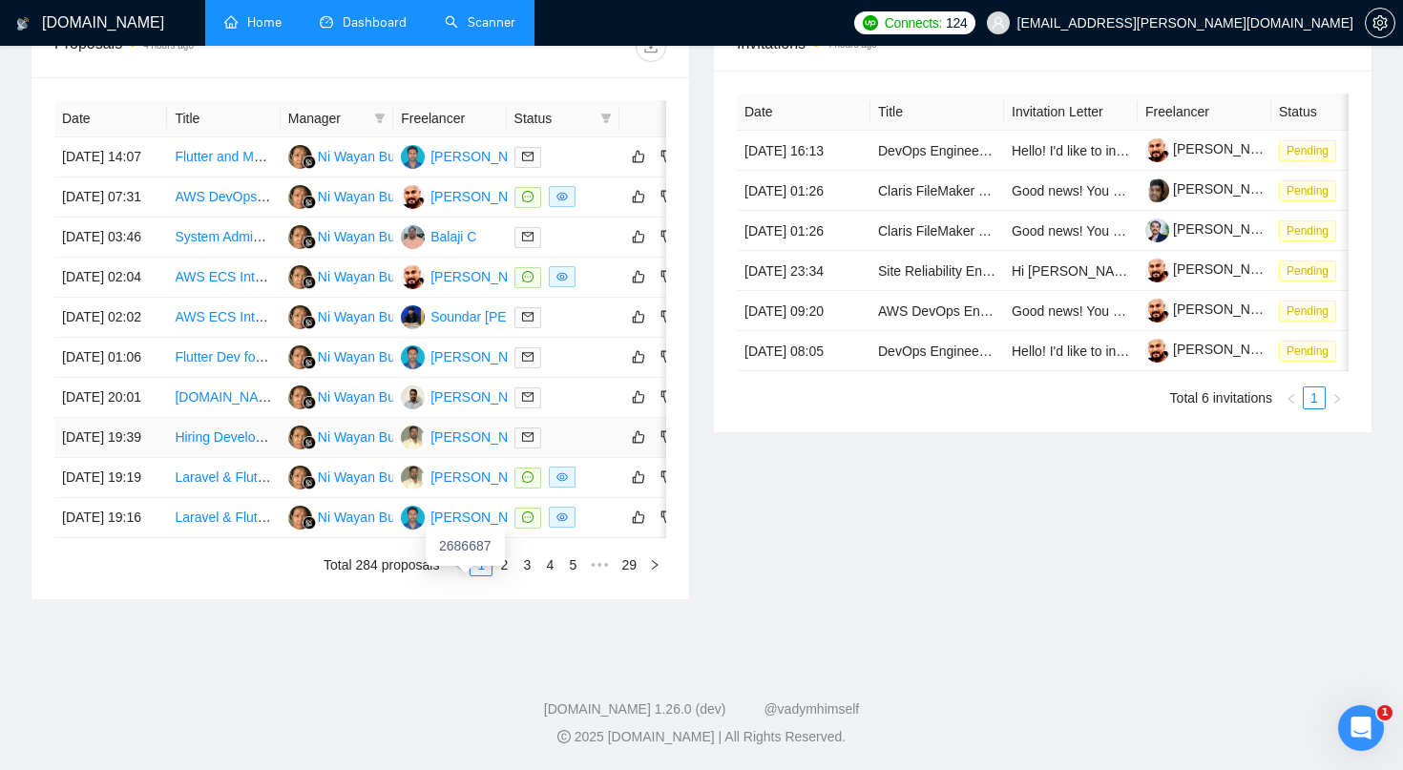
scroll to position [883, 0]
click at [504, 576] on link "2" at bounding box center [504, 565] width 21 height 21
